Goal: Find specific page/section: Find specific page/section

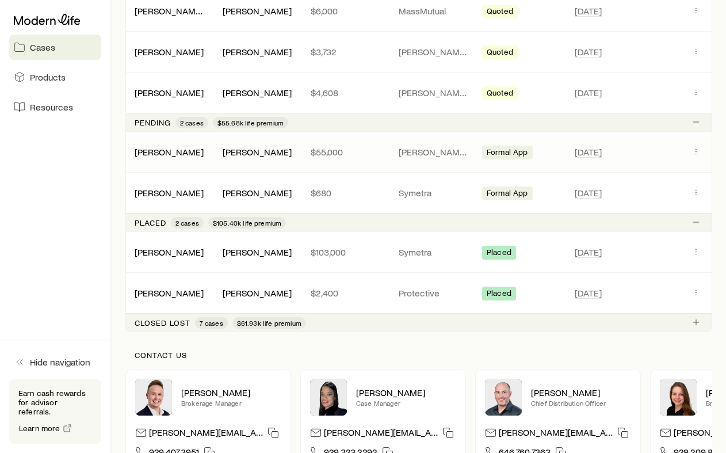
scroll to position [357, 0]
click at [172, 148] on link "[PERSON_NAME]" at bounding box center [169, 151] width 69 height 11
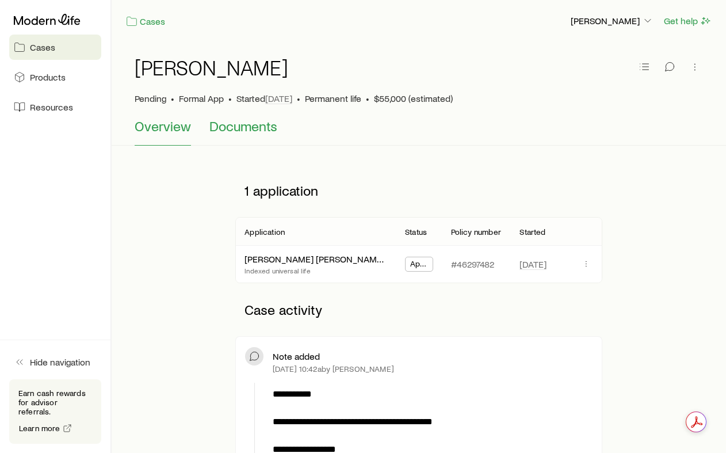
click at [227, 133] on span "Documents" at bounding box center [243, 126] width 68 height 16
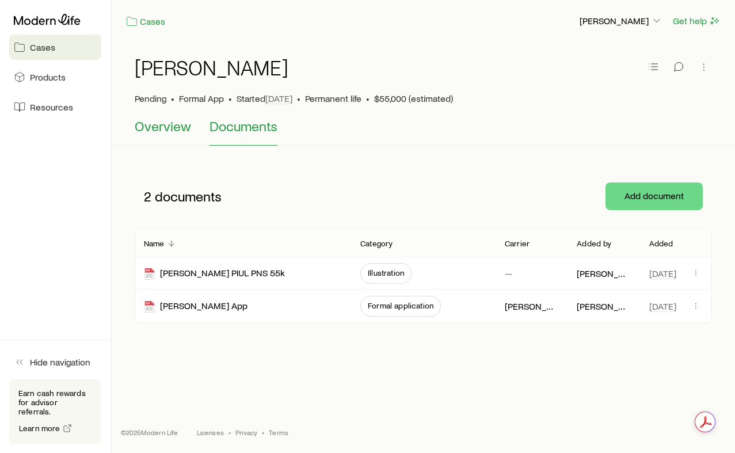
click at [161, 129] on span "Overview" at bounding box center [163, 126] width 56 height 16
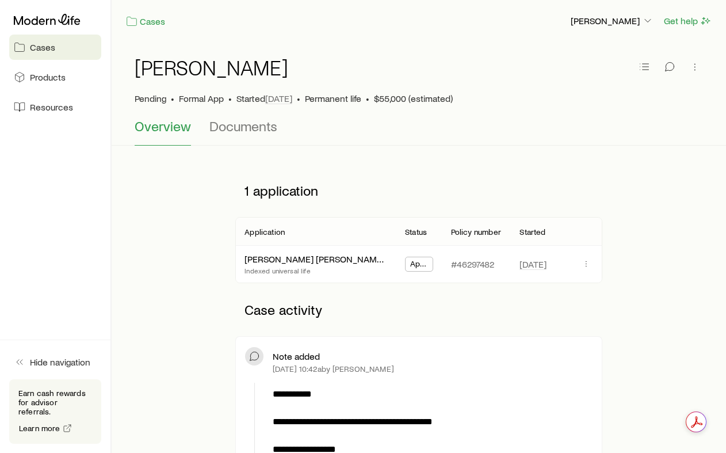
click at [43, 49] on span "Cases" at bounding box center [42, 47] width 25 height 12
